Goal: Information Seeking & Learning: Find specific fact

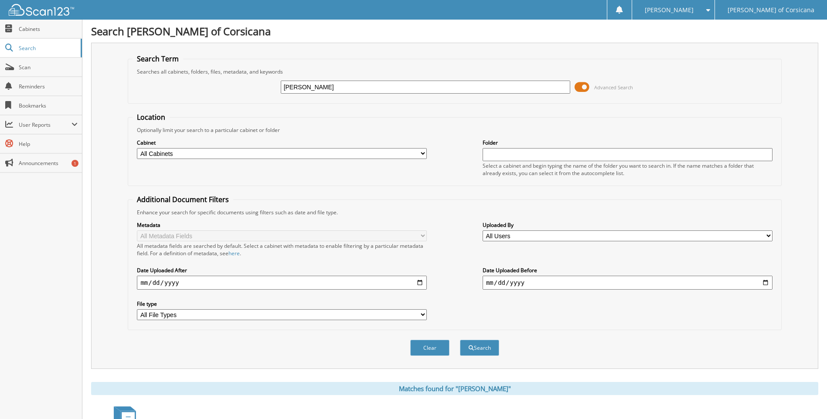
click at [358, 86] on input "STUTTS" at bounding box center [426, 87] width 290 height 13
type input "S"
type input "LANE"
click at [460, 340] on button "Search" at bounding box center [479, 348] width 39 height 16
click at [363, 89] on input "LANE" at bounding box center [426, 87] width 290 height 13
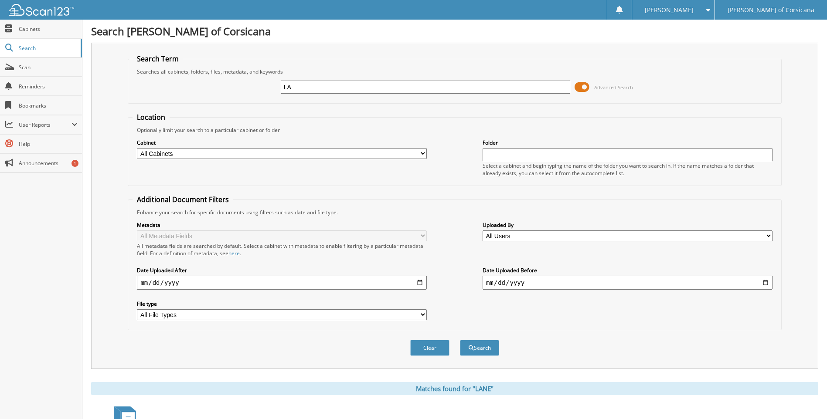
type input "L"
paste input "[PERSON_NAME]"
type input "[PERSON_NAME]"
click at [460, 340] on button "Search" at bounding box center [479, 348] width 39 height 16
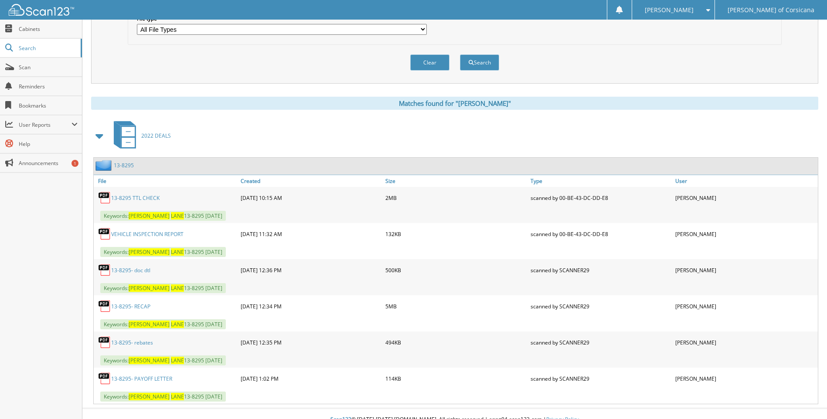
scroll to position [297, 0]
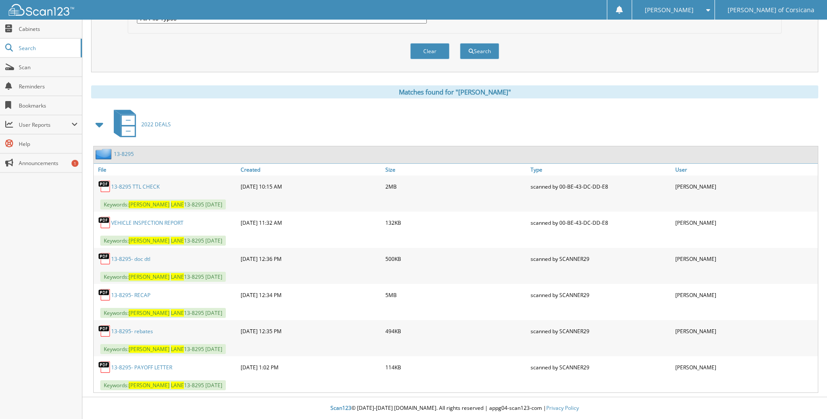
click at [137, 293] on link "13-8295- RECAP" at bounding box center [130, 295] width 39 height 7
click at [138, 293] on link "13-8295- RECAP" at bounding box center [130, 295] width 39 height 7
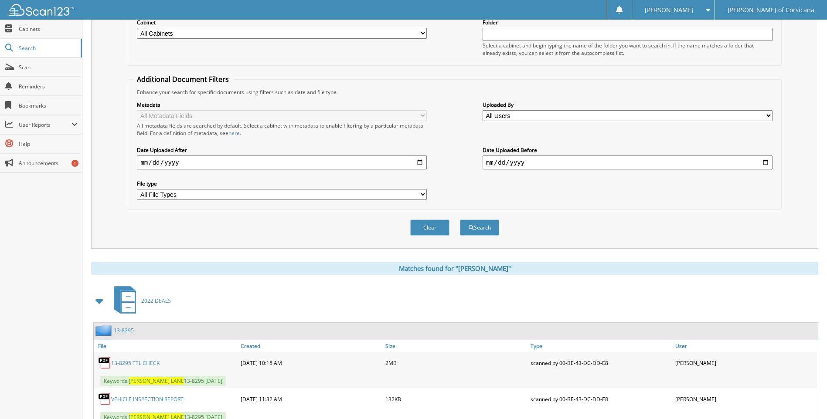
scroll to position [0, 0]
